Goal: Communication & Community: Answer question/provide support

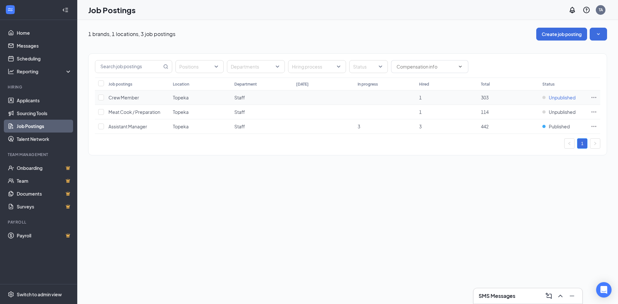
click at [561, 97] on span "Unpublished" at bounding box center [561, 97] width 27 height 6
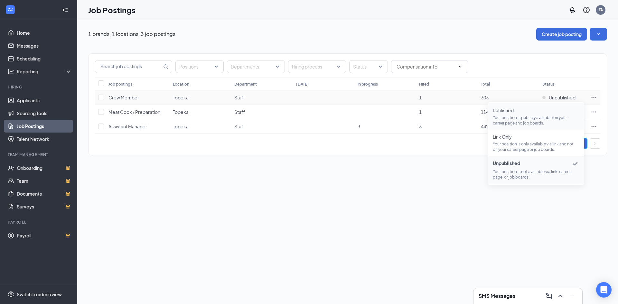
click at [504, 114] on span "Published Your position is publicly available on your career page and job board…" at bounding box center [535, 116] width 86 height 19
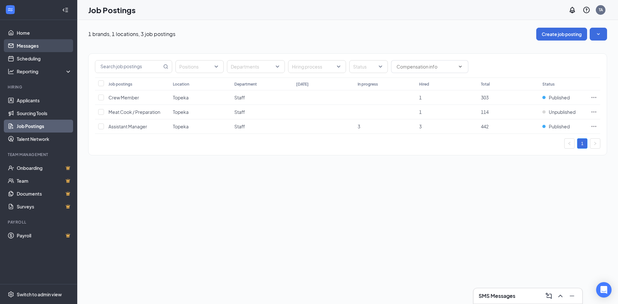
click at [20, 44] on link "Messages" at bounding box center [44, 45] width 55 height 13
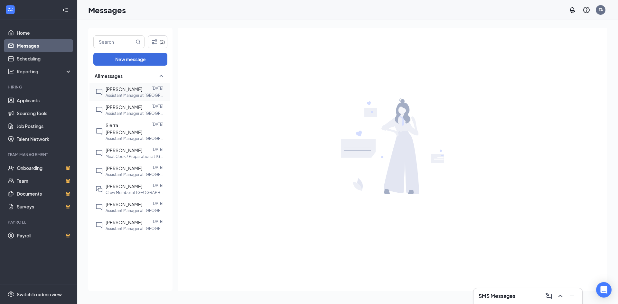
click at [124, 93] on p "Assistant Manager at [GEOGRAPHIC_DATA]" at bounding box center [135, 95] width 58 height 5
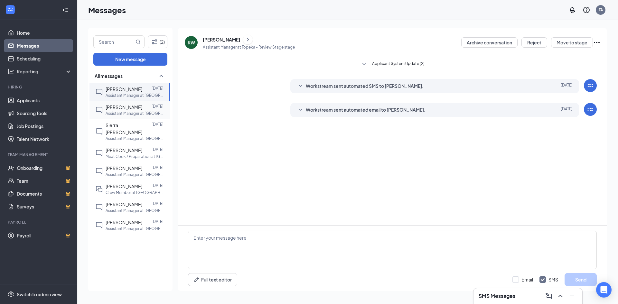
click at [121, 109] on span "[PERSON_NAME]" at bounding box center [124, 107] width 37 height 6
click at [120, 124] on span "Sierra [PERSON_NAME]" at bounding box center [124, 128] width 37 height 13
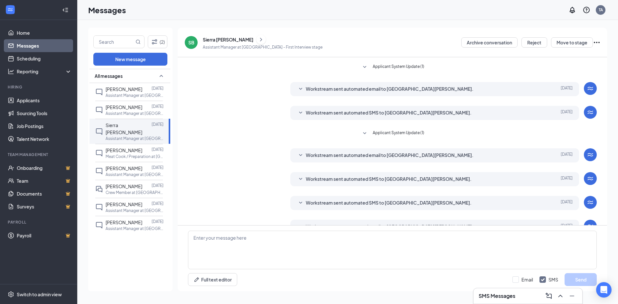
scroll to position [80, 0]
